Goal: Find specific page/section: Find specific page/section

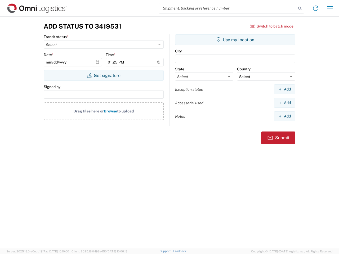
click at [227, 8] on input "search" at bounding box center [227, 8] width 137 height 10
click at [300, 8] on icon at bounding box center [299, 8] width 7 height 7
click at [315, 8] on icon at bounding box center [315, 8] width 8 height 8
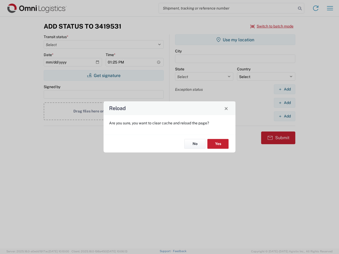
click at [330, 8] on div "Reload Are you sure, you want to clear cache and reload the page? No Yes" at bounding box center [169, 127] width 339 height 254
click at [272, 26] on div "Reload Are you sure, you want to clear cache and reload the page? No Yes" at bounding box center [169, 127] width 339 height 254
click at [103, 75] on div "Reload Are you sure, you want to clear cache and reload the page? No Yes" at bounding box center [169, 127] width 339 height 254
click at [235, 40] on div "Reload Are you sure, you want to clear cache and reload the page? No Yes" at bounding box center [169, 127] width 339 height 254
click at [284, 89] on div "Reload Are you sure, you want to clear cache and reload the page? No Yes" at bounding box center [169, 127] width 339 height 254
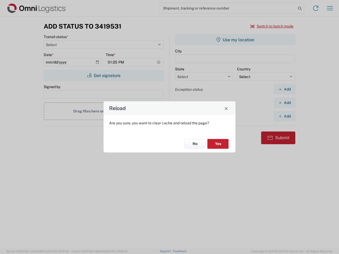
click at [284, 103] on div "Reload Are you sure, you want to clear cache and reload the page? No Yes" at bounding box center [169, 127] width 339 height 254
click at [284, 116] on div "Reload Are you sure, you want to clear cache and reload the page? No Yes" at bounding box center [169, 127] width 339 height 254
